Goal: Navigation & Orientation: Find specific page/section

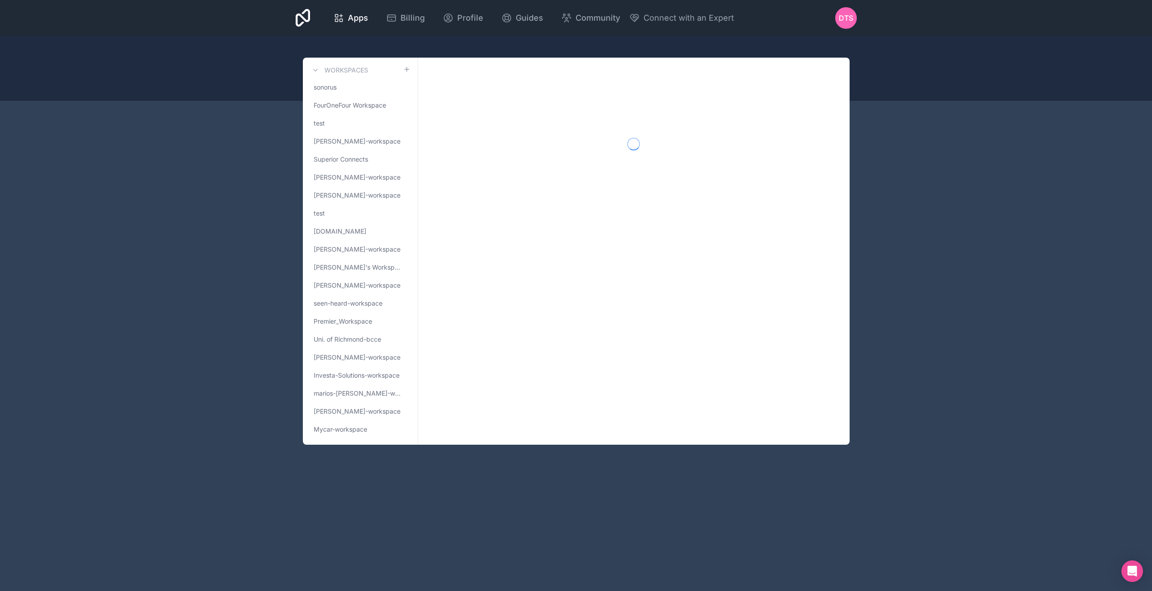
click at [335, 86] on span "sonorus" at bounding box center [325, 87] width 23 height 9
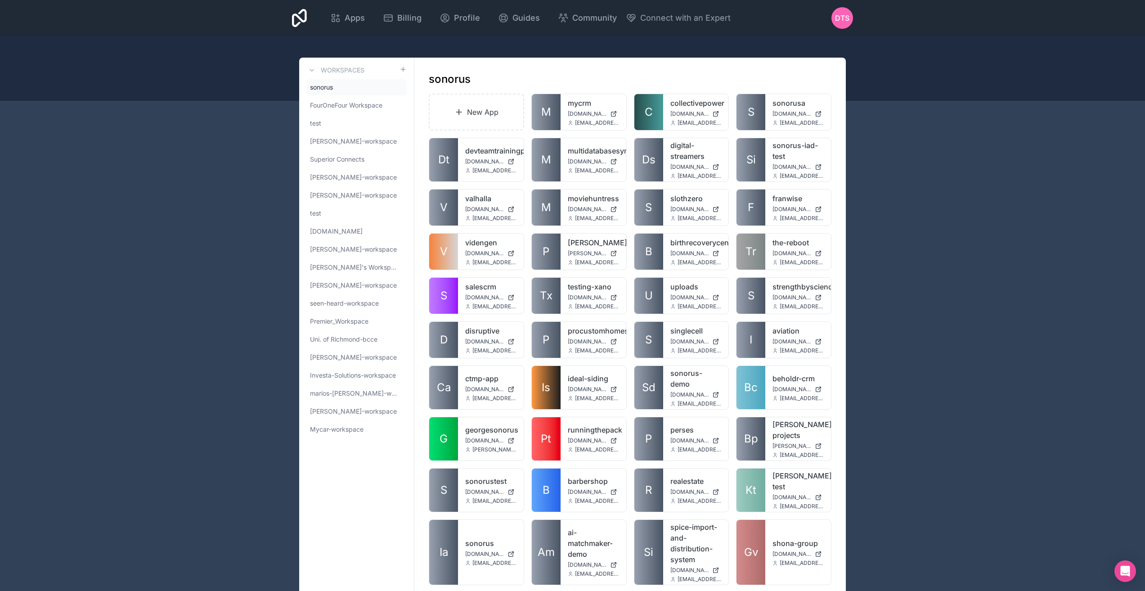
scroll to position [574, 0]
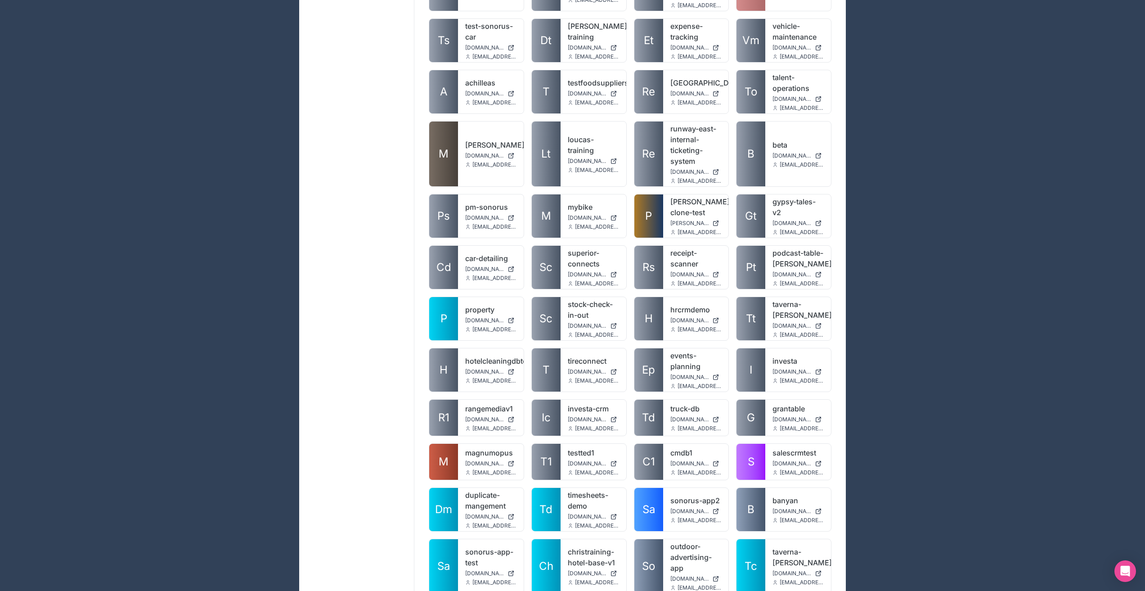
click at [784, 546] on link "taverna-[PERSON_NAME]" at bounding box center [798, 557] width 51 height 22
